Goal: Navigation & Orientation: Find specific page/section

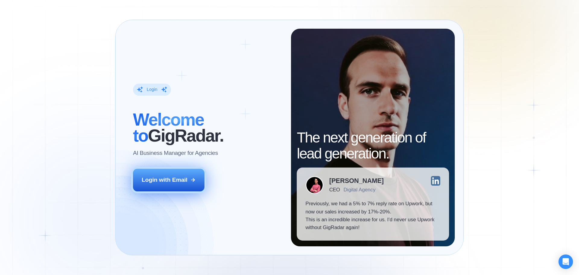
click at [180, 186] on button "Login with Email" at bounding box center [169, 179] width 72 height 22
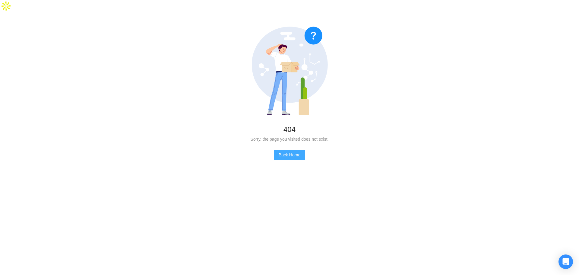
drag, startPoint x: 304, startPoint y: 157, endPoint x: 300, endPoint y: 144, distance: 13.7
click at [304, 157] on div "404 Sorry, the page you visited does not exist. Back Home" at bounding box center [289, 93] width 579 height 162
click at [299, 151] on span "Back Home" at bounding box center [289, 154] width 22 height 7
click at [287, 151] on span "Back Home" at bounding box center [289, 154] width 22 height 7
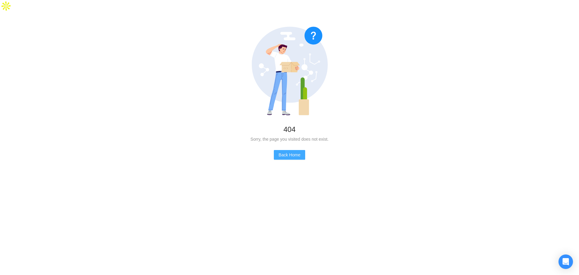
click at [287, 151] on span "Back Home" at bounding box center [289, 154] width 22 height 7
drag, startPoint x: 223, startPoint y: 130, endPoint x: 219, endPoint y: 122, distance: 9.0
click at [223, 136] on div "Sorry, the page you visited does not exist." at bounding box center [289, 139] width 559 height 7
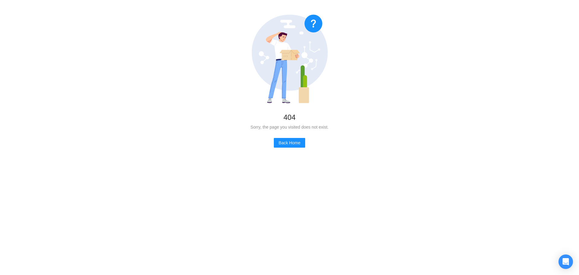
click at [301, 148] on div "404 Sorry, the page you visited does not exist. Back Home" at bounding box center [289, 81] width 579 height 162
click at [298, 146] on span "Back Home" at bounding box center [289, 142] width 22 height 7
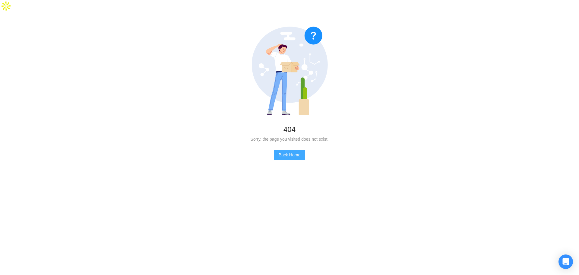
click at [298, 151] on span "Back Home" at bounding box center [289, 154] width 22 height 7
drag, startPoint x: 298, startPoint y: 139, endPoint x: 131, endPoint y: 22, distance: 204.2
click at [297, 151] on span "Back Home" at bounding box center [289, 154] width 22 height 7
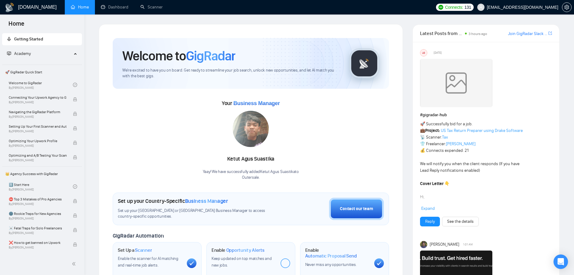
click at [32, 3] on h1 "GigRadar.io" at bounding box center [37, 7] width 39 height 14
click at [128, 9] on link "Dashboard" at bounding box center [114, 7] width 27 height 5
